Goal: Ask a question

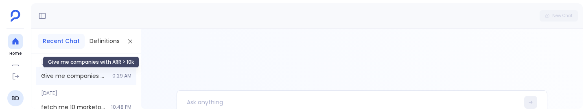
click at [79, 74] on span "Give me companies with ARR > 10k" at bounding box center [74, 76] width 66 height 8
